Goal: Find specific page/section: Find specific page/section

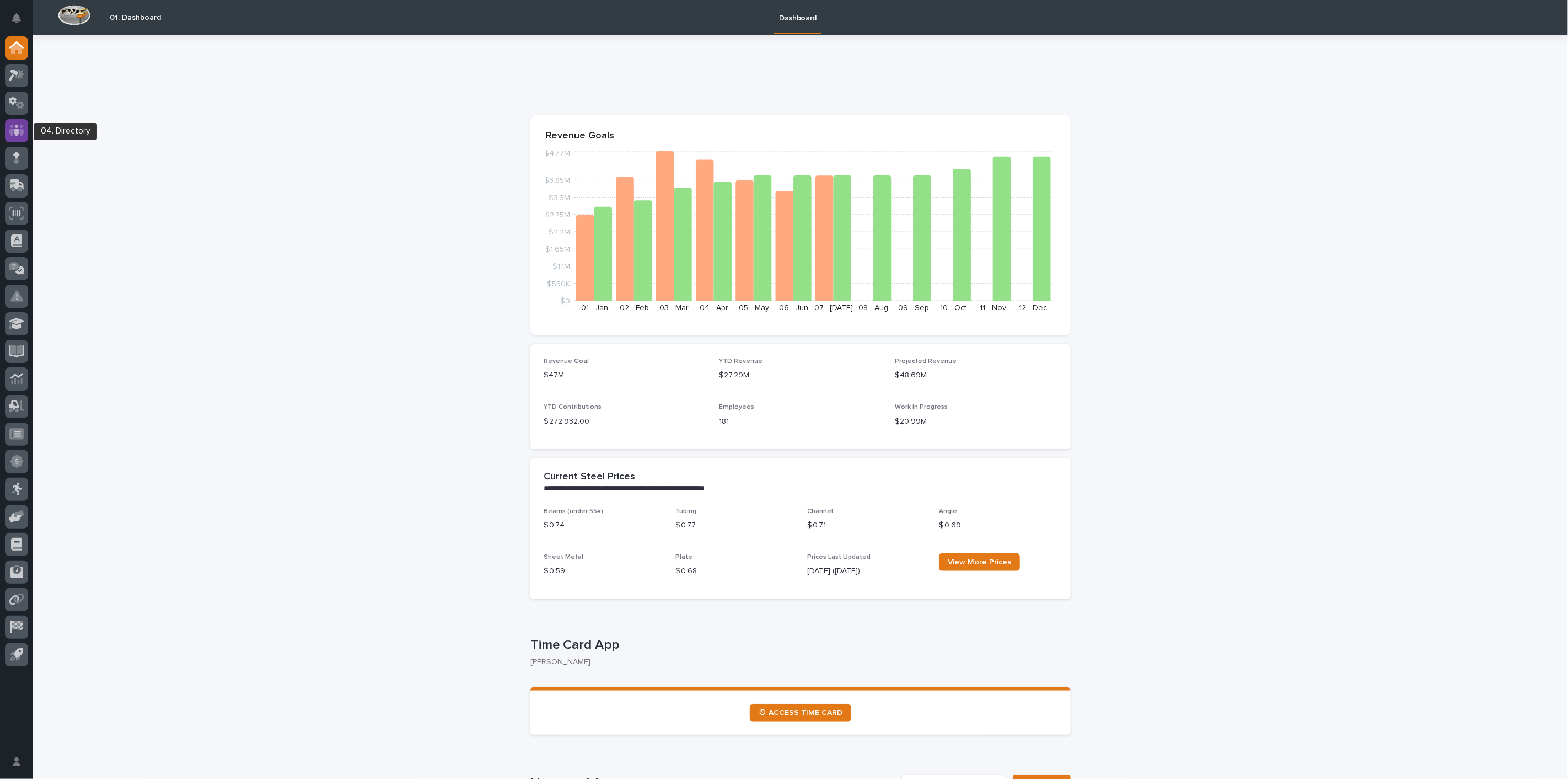
click at [15, 127] on icon at bounding box center [16, 130] width 6 height 11
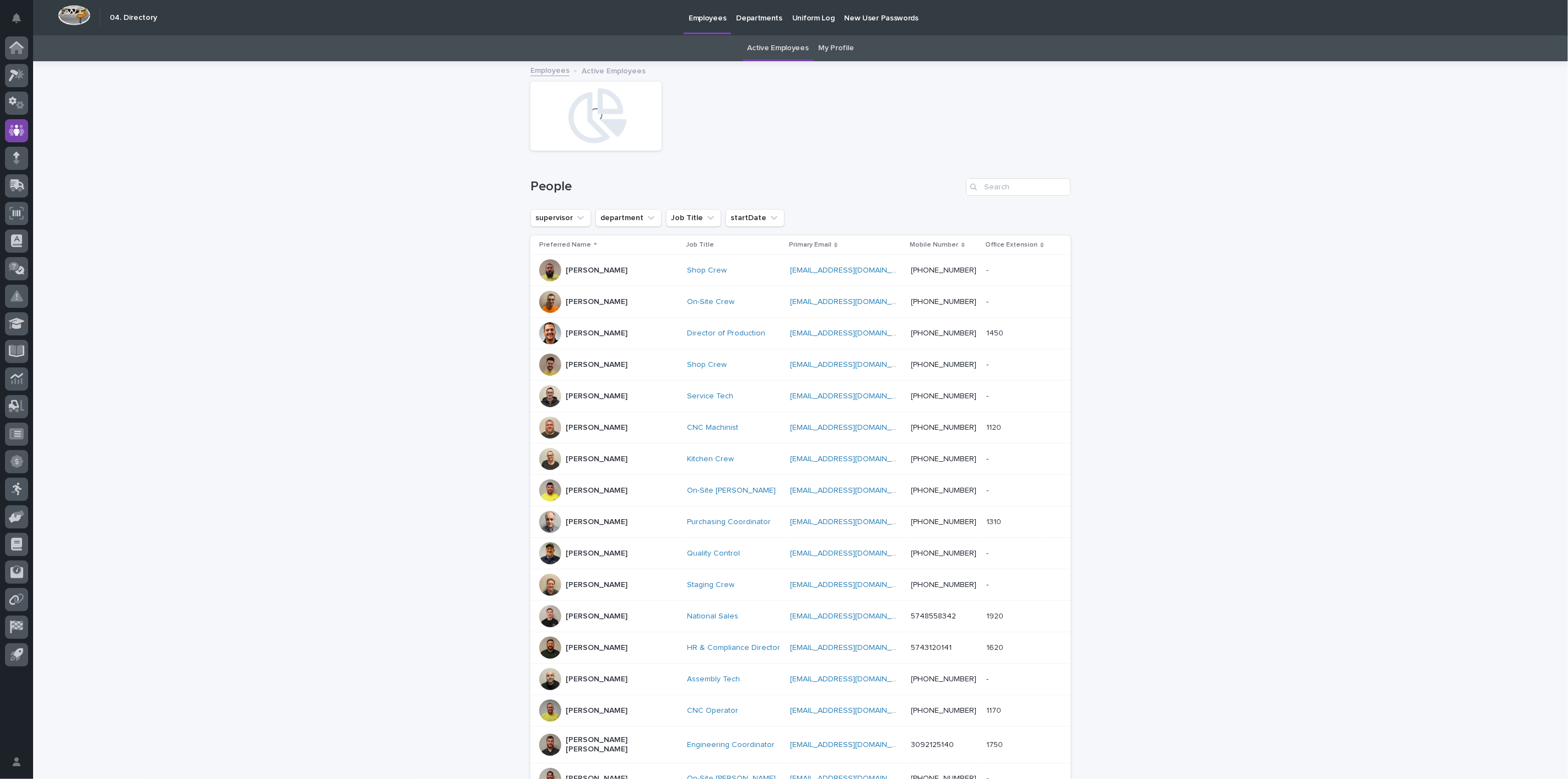
click at [838, 47] on link "My Profile" at bounding box center [837, 48] width 35 height 26
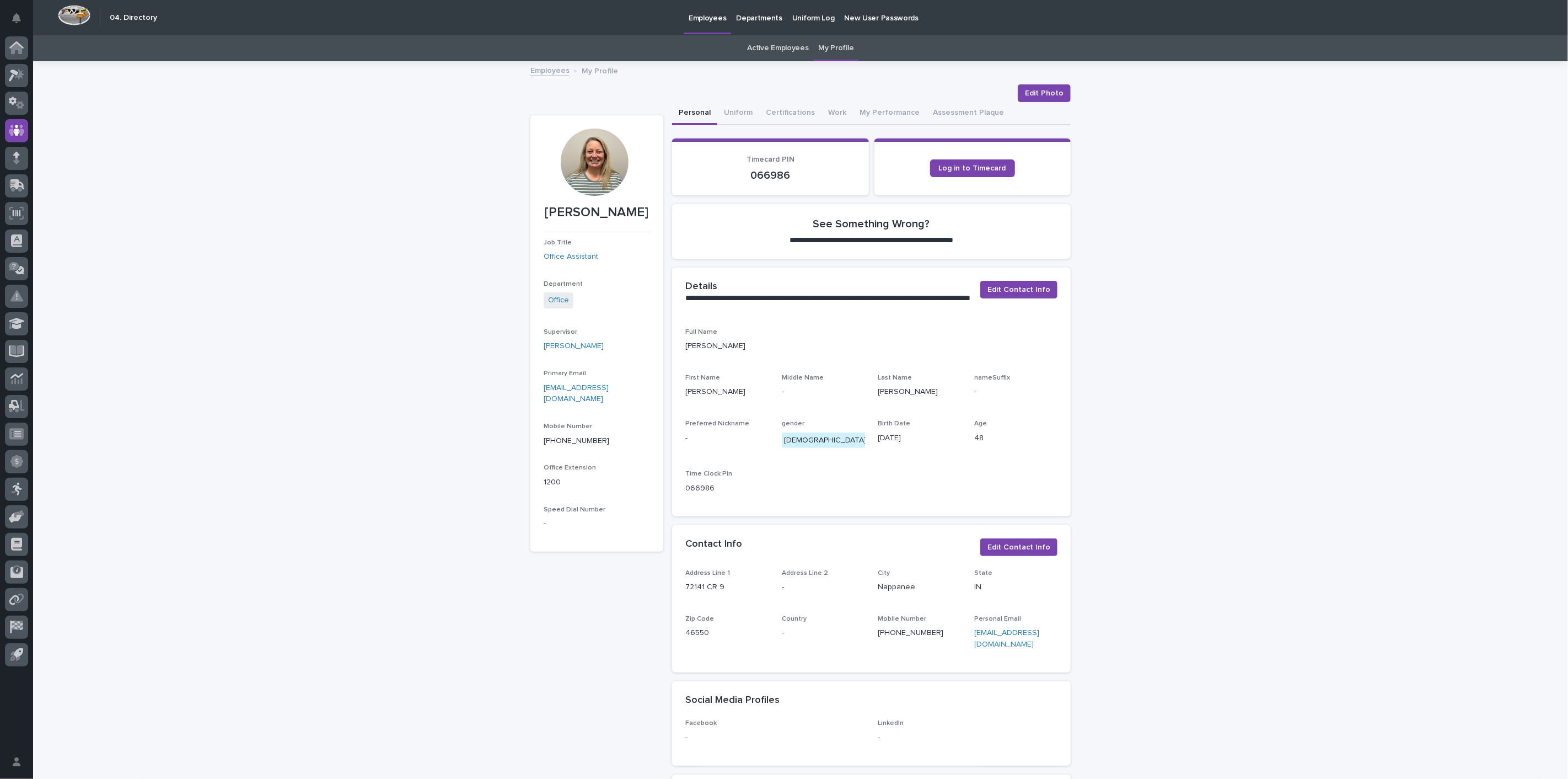
click at [982, 155] on div "Log in to Timecard" at bounding box center [973, 169] width 171 height 27
click at [975, 161] on link "Log in to Timecard" at bounding box center [973, 168] width 85 height 18
click at [545, 72] on link "Employees" at bounding box center [549, 70] width 39 height 13
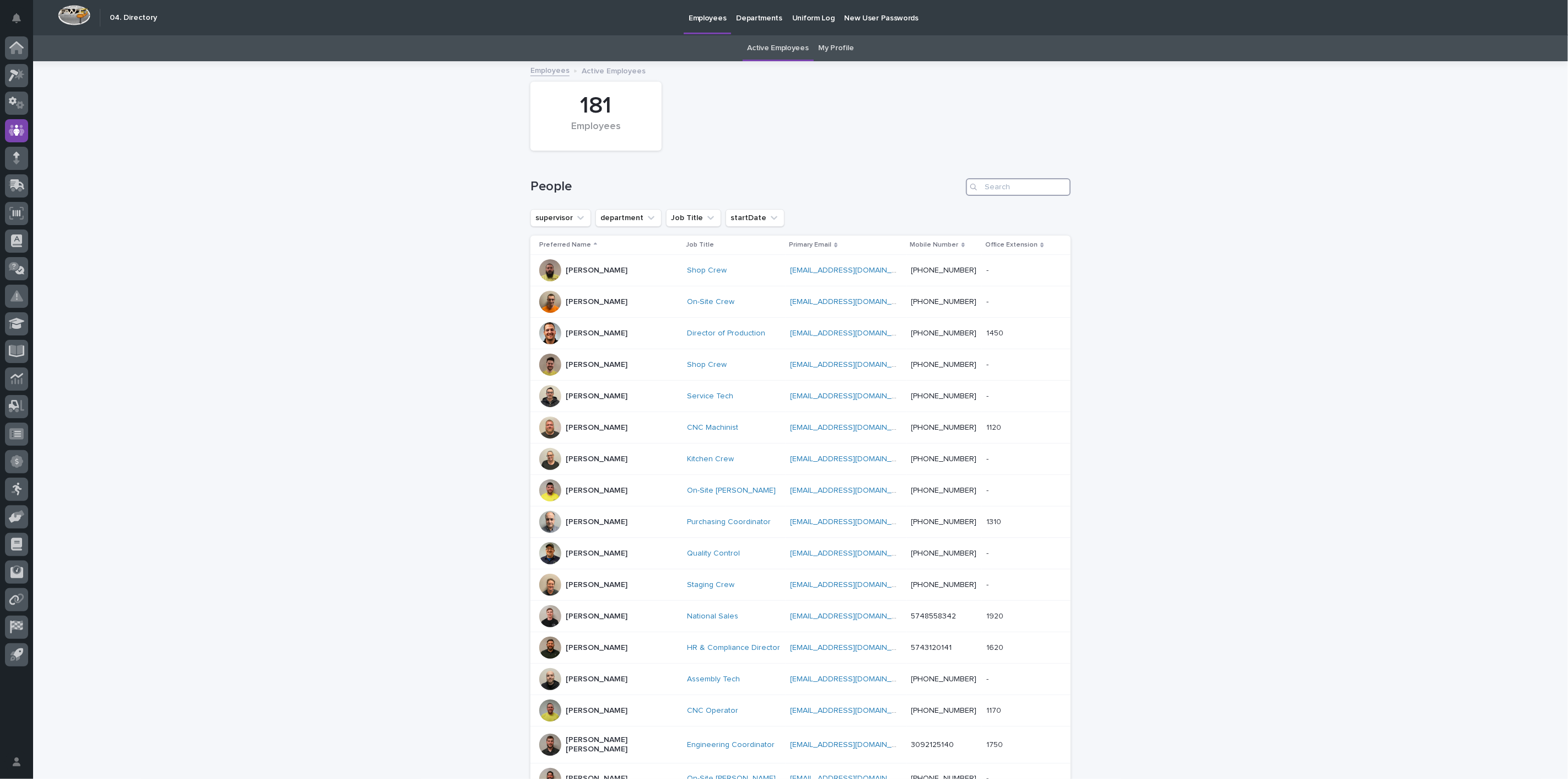
click at [991, 188] on input "Search" at bounding box center [1019, 187] width 105 height 18
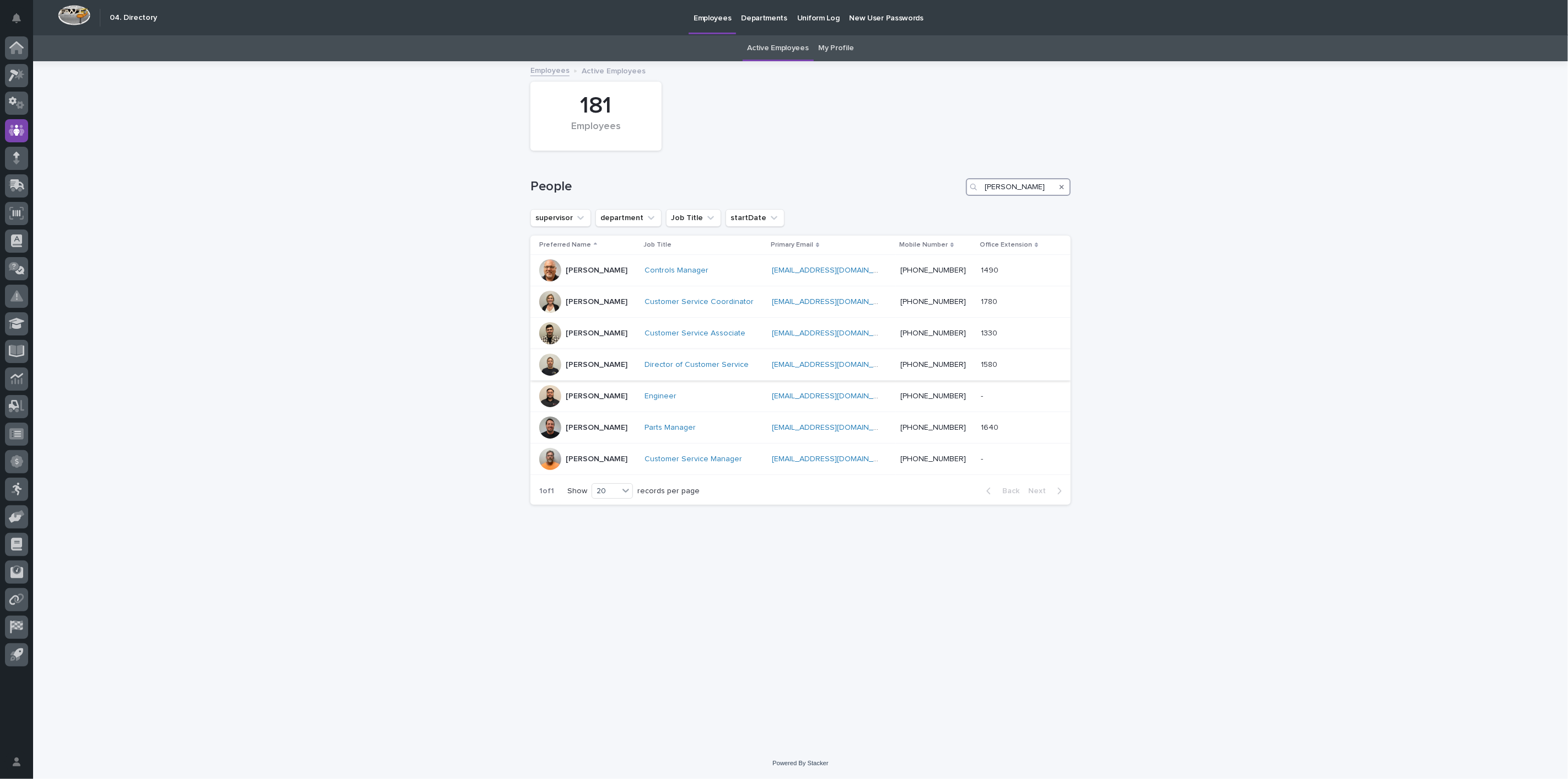
type input "[PERSON_NAME]"
click at [589, 358] on div "[PERSON_NAME]" at bounding box center [596, 364] width 62 height 11
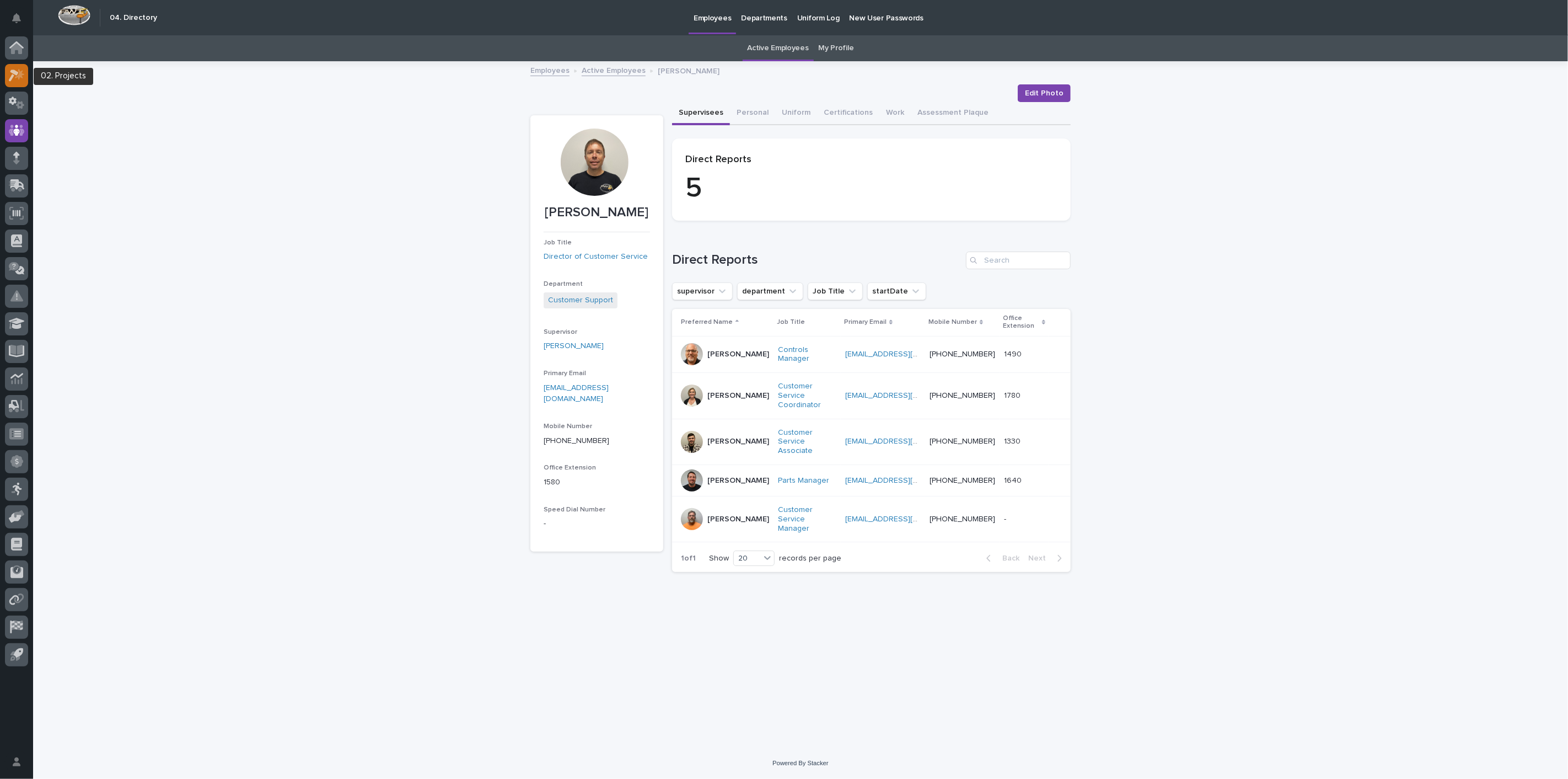
click at [10, 78] on icon at bounding box center [14, 75] width 10 height 12
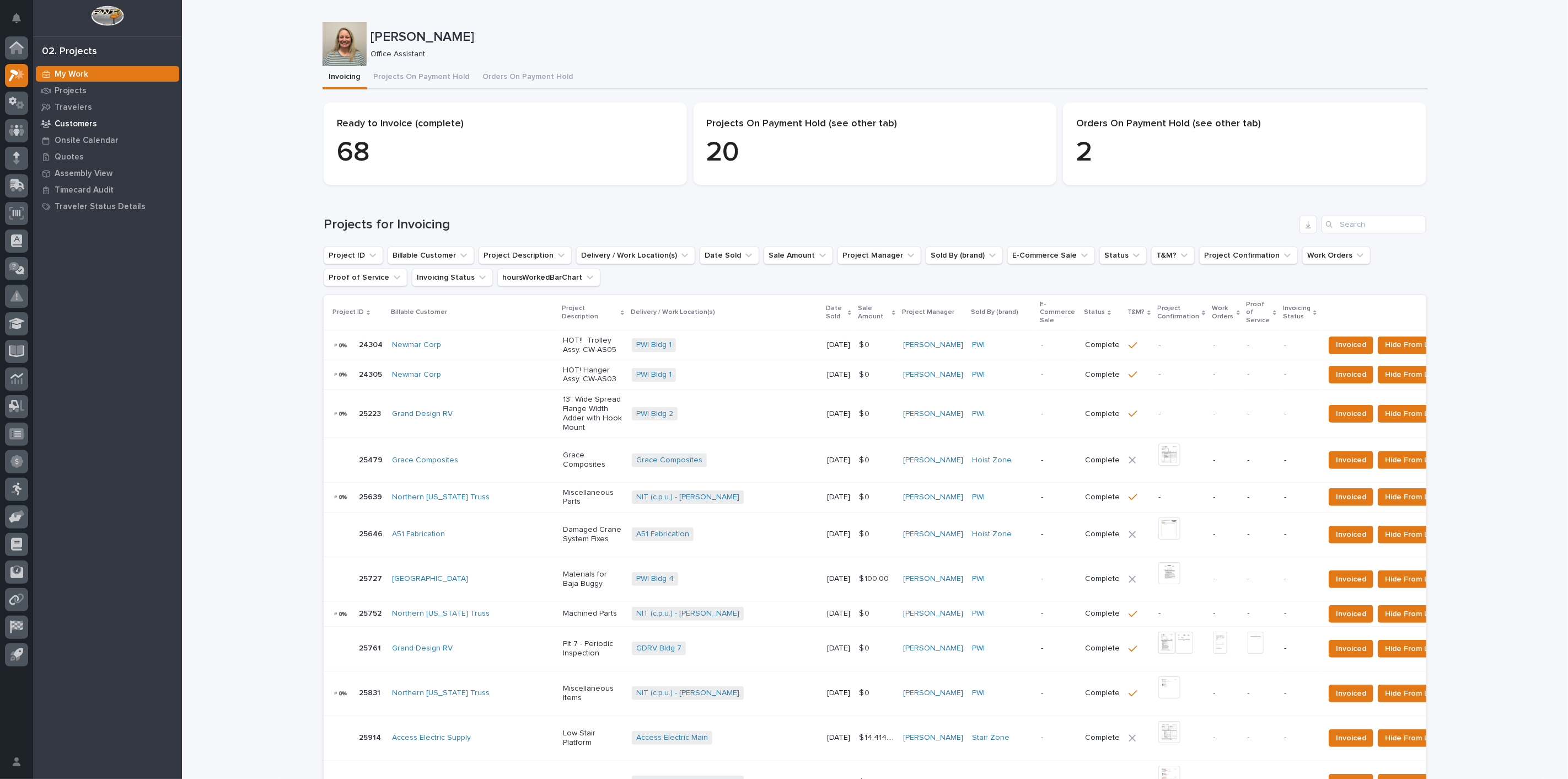
click at [80, 124] on p "Customers" at bounding box center [76, 124] width 43 height 10
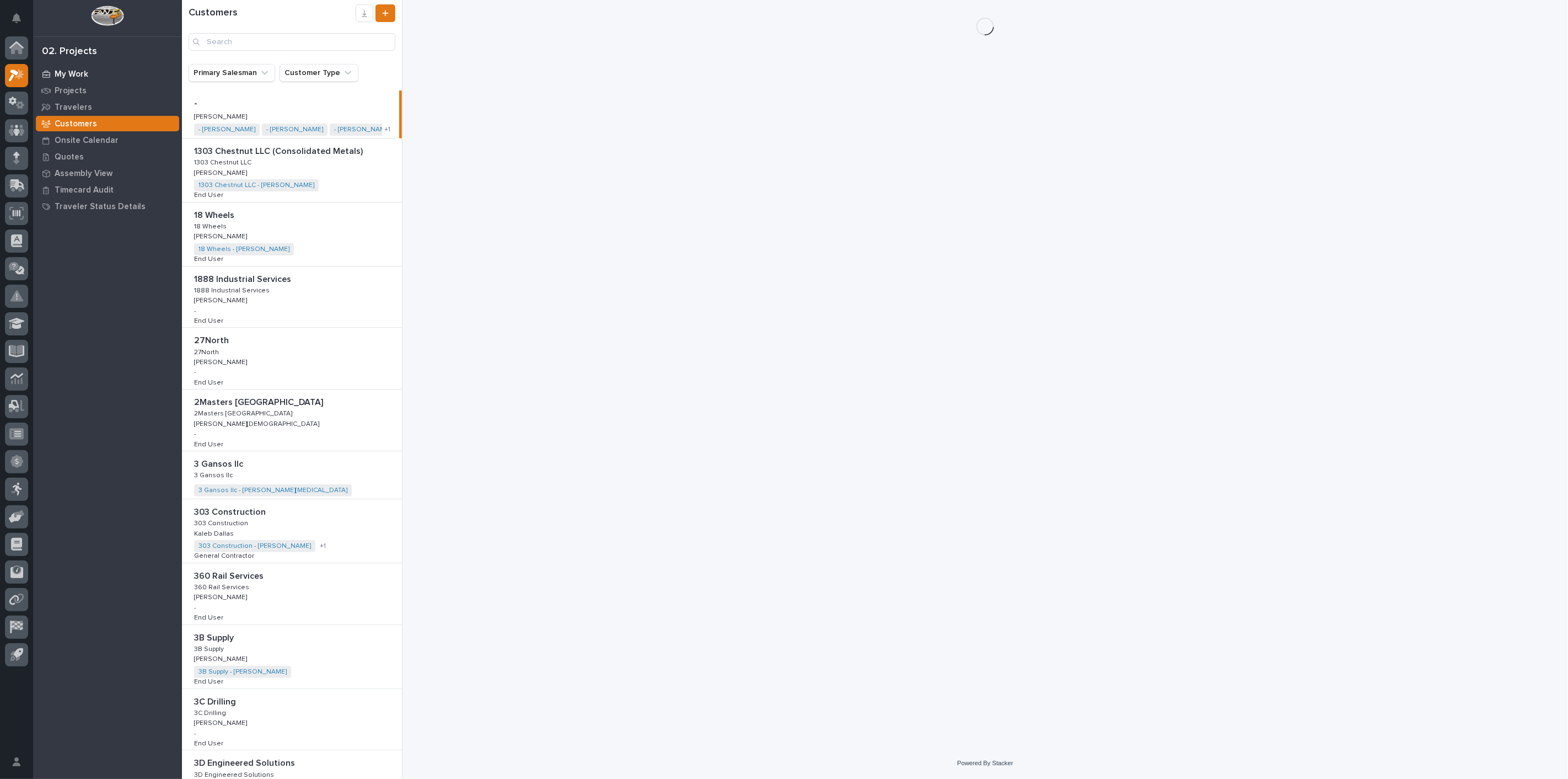
click at [74, 73] on p "My Work" at bounding box center [72, 74] width 34 height 10
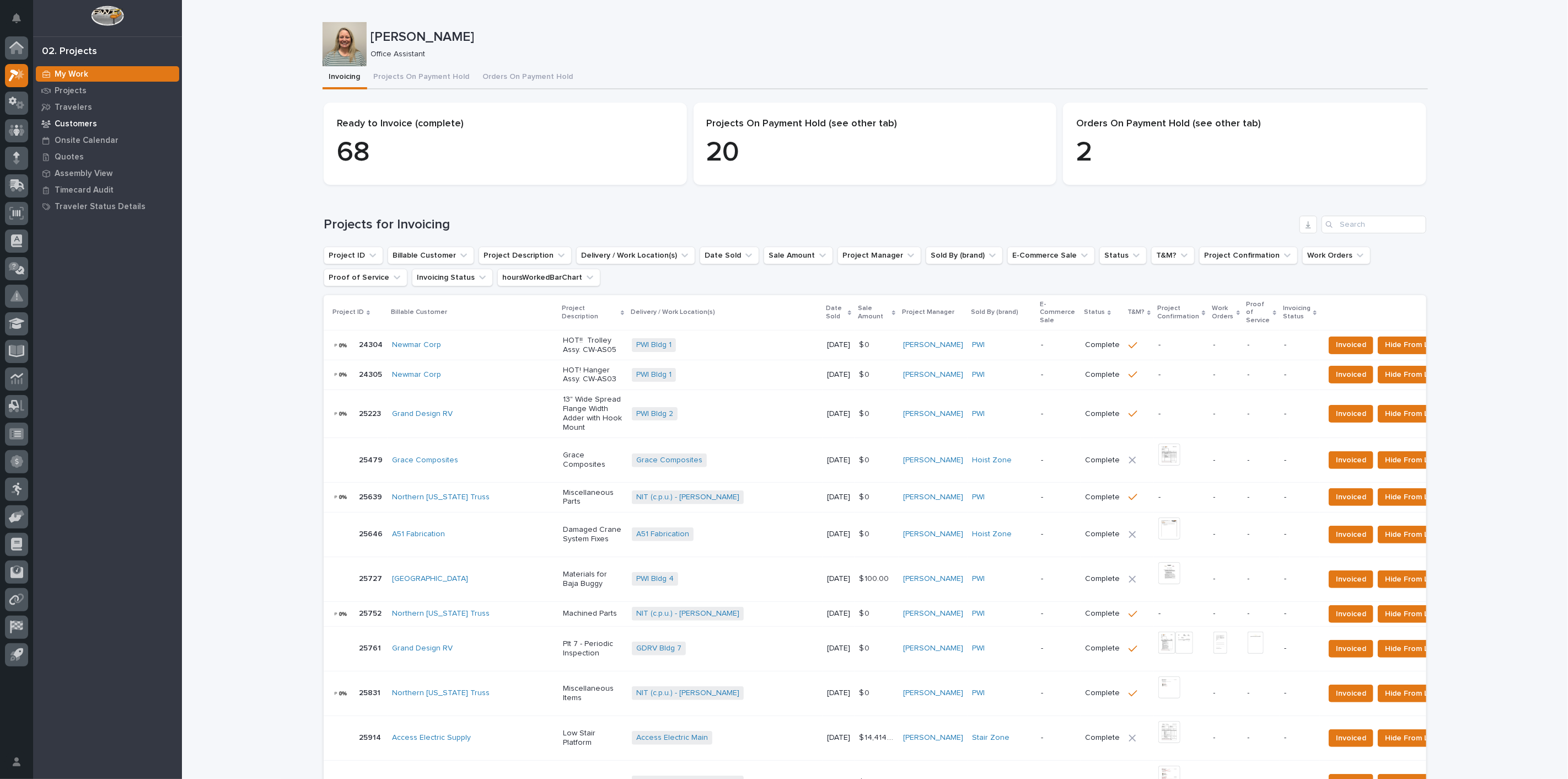
click at [74, 123] on p "Customers" at bounding box center [76, 124] width 43 height 10
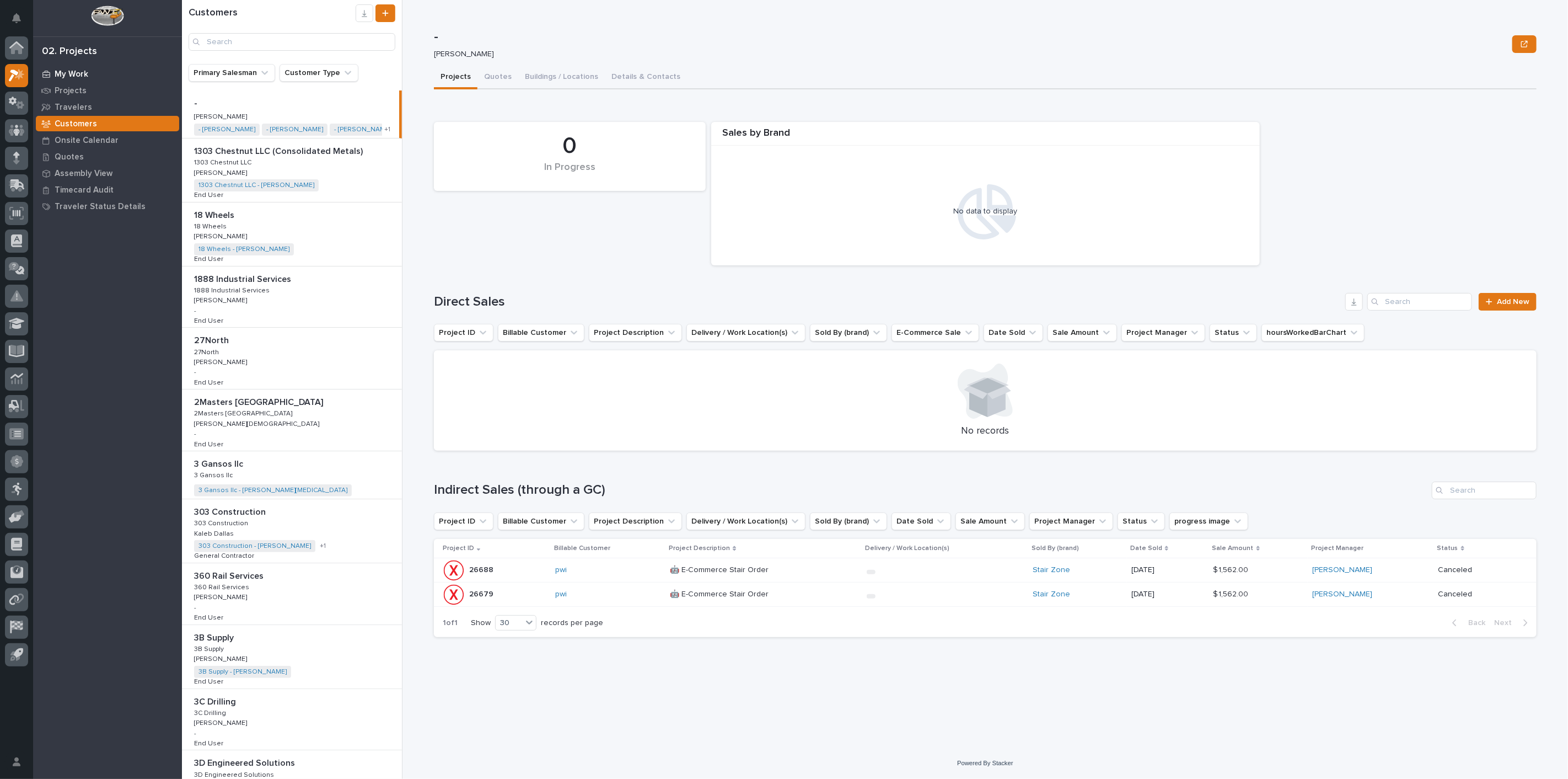
click at [76, 76] on p "My Work" at bounding box center [72, 74] width 34 height 10
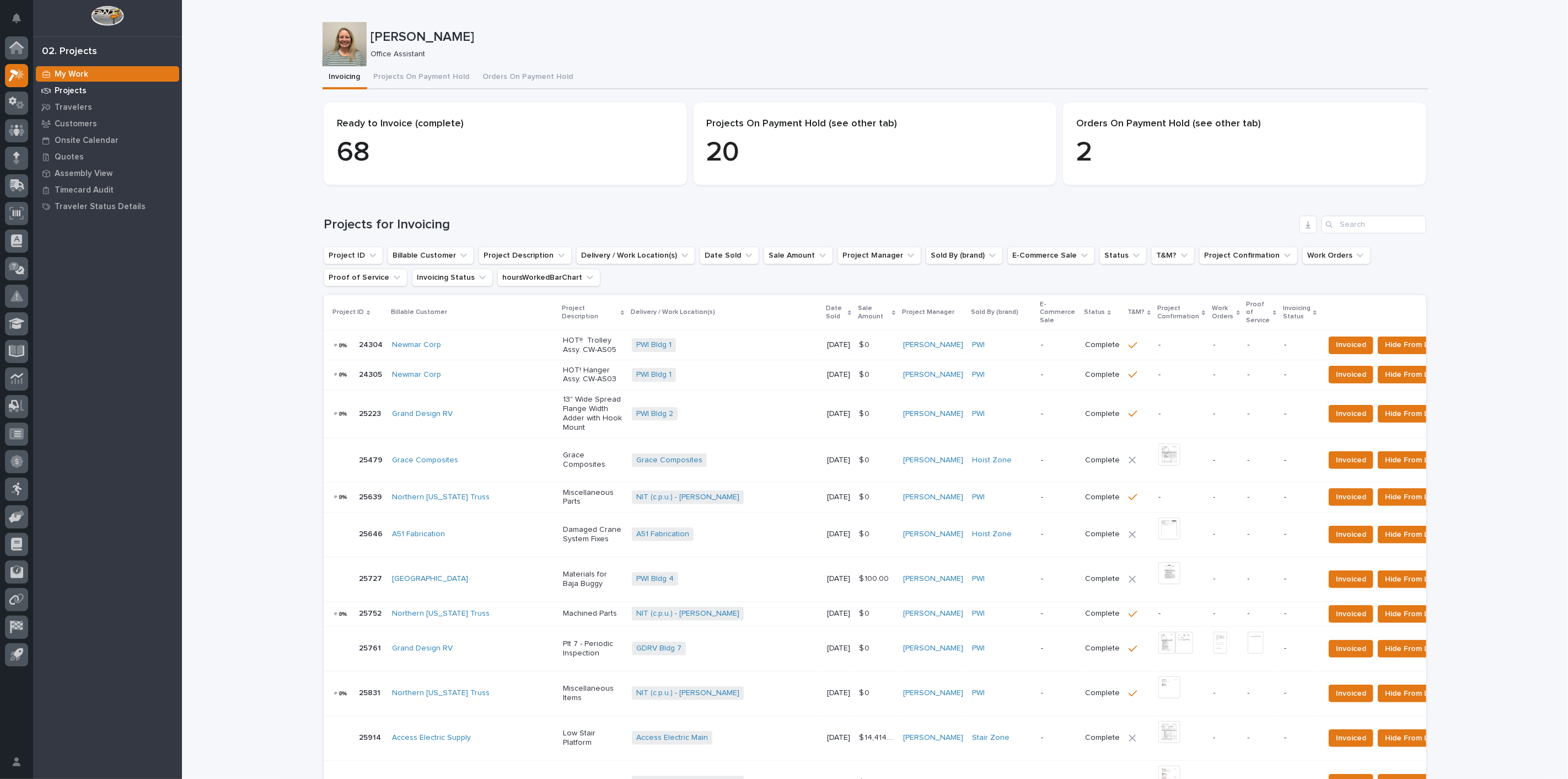
click at [81, 92] on p "Projects" at bounding box center [71, 91] width 32 height 10
